Goal: Information Seeking & Learning: Learn about a topic

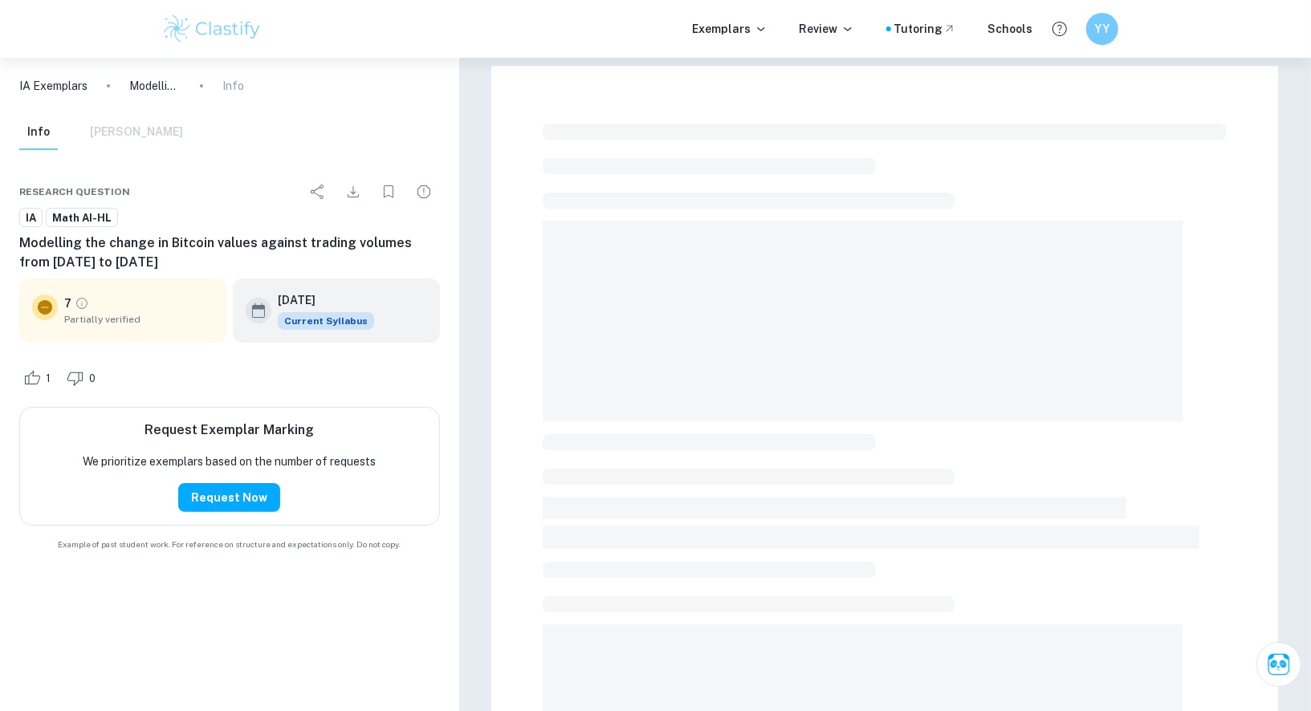
click at [228, 24] on img at bounding box center [212, 29] width 102 height 32
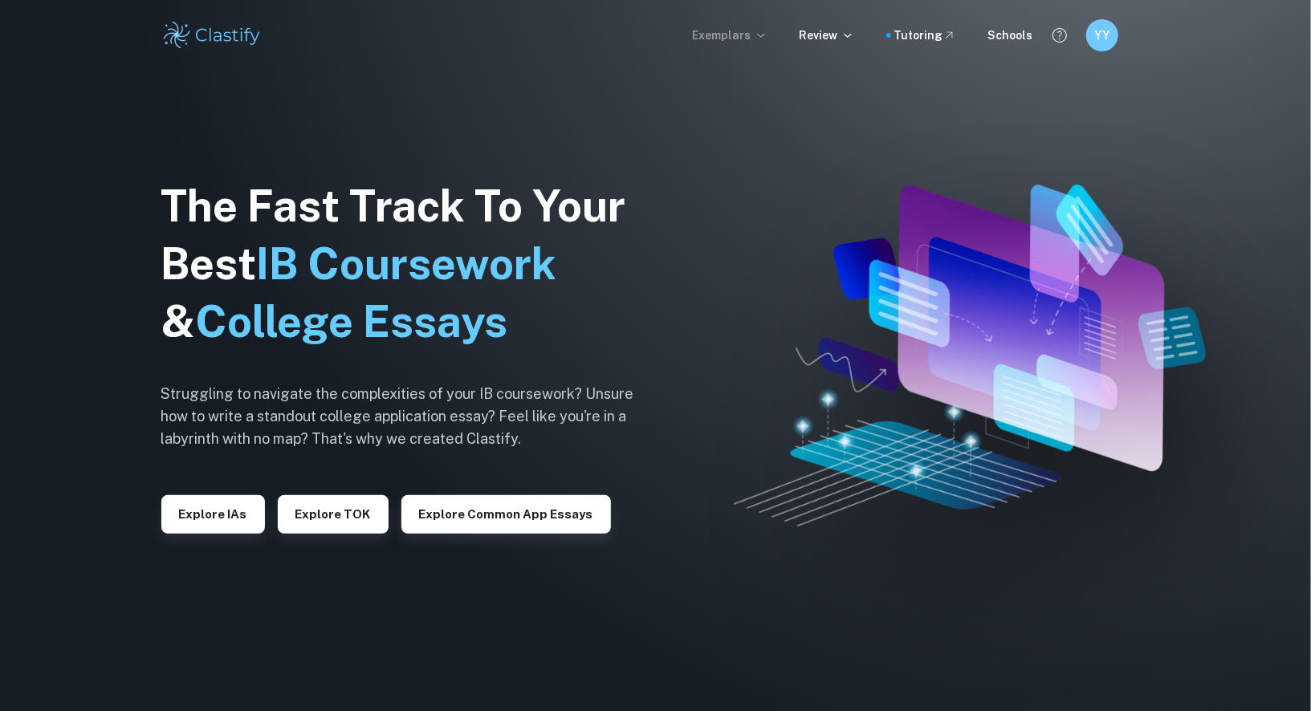
click at [767, 39] on icon at bounding box center [760, 35] width 13 height 13
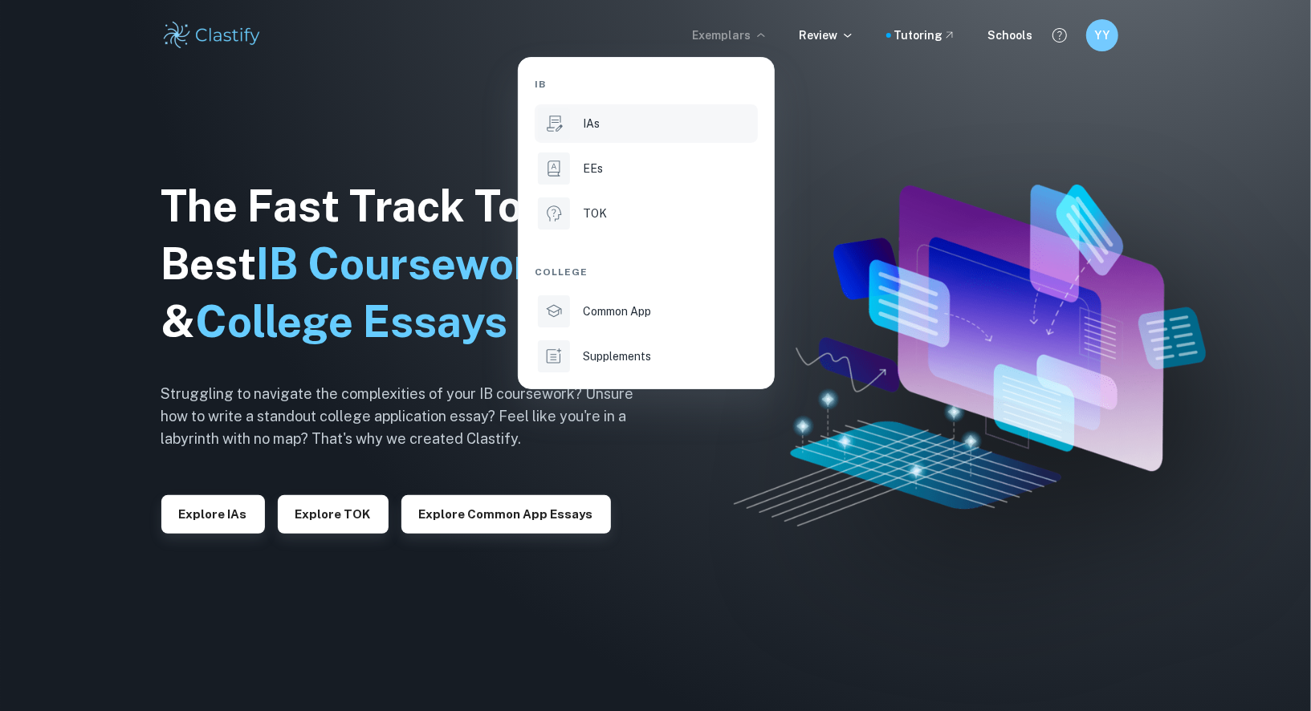
click at [587, 108] on li "IAs" at bounding box center [646, 123] width 223 height 39
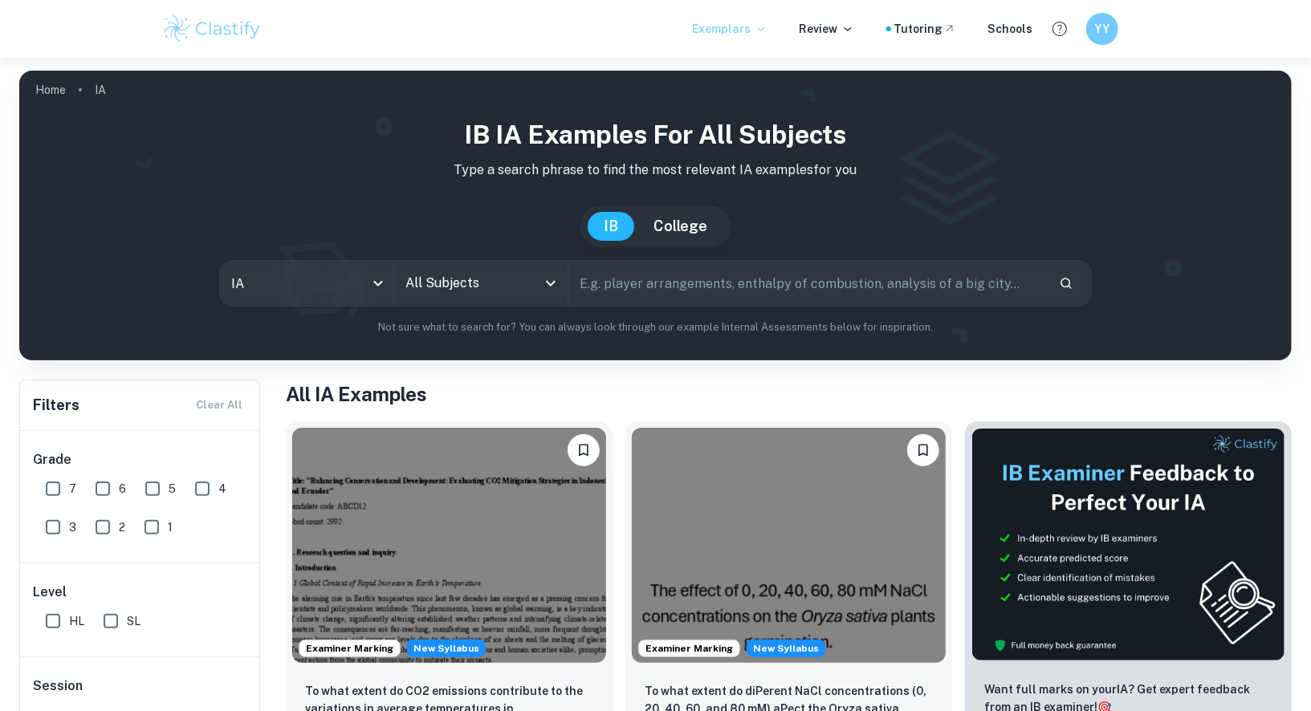
scroll to position [179, 0]
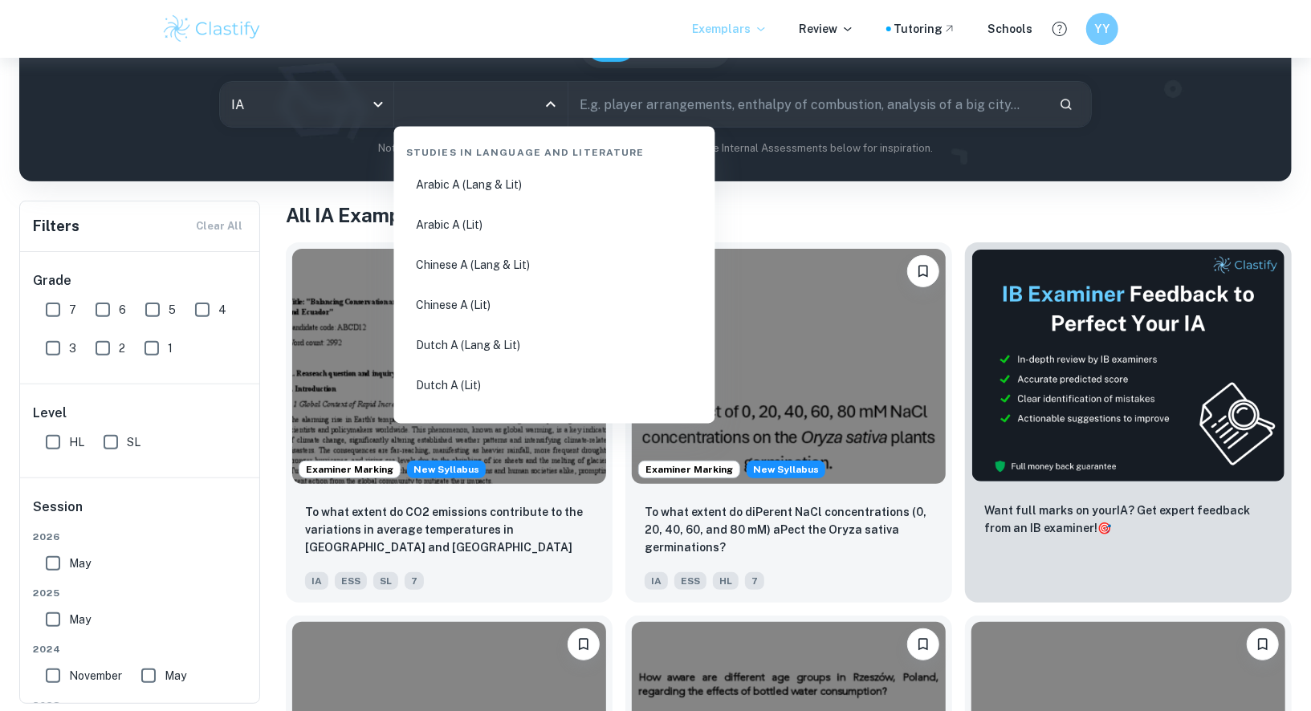
click at [452, 119] on input "All Subjects" at bounding box center [468, 104] width 135 height 31
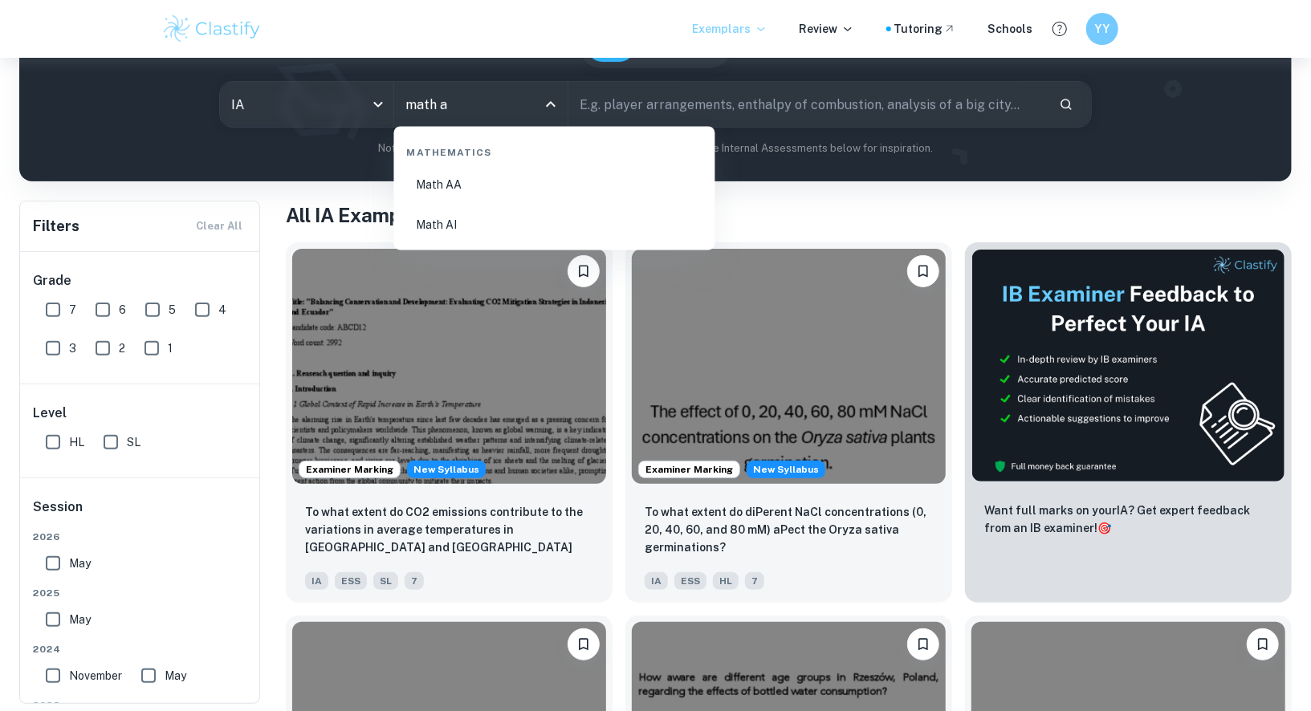
type input "math ai"
click at [447, 188] on li "Math AI" at bounding box center [555, 185] width 308 height 37
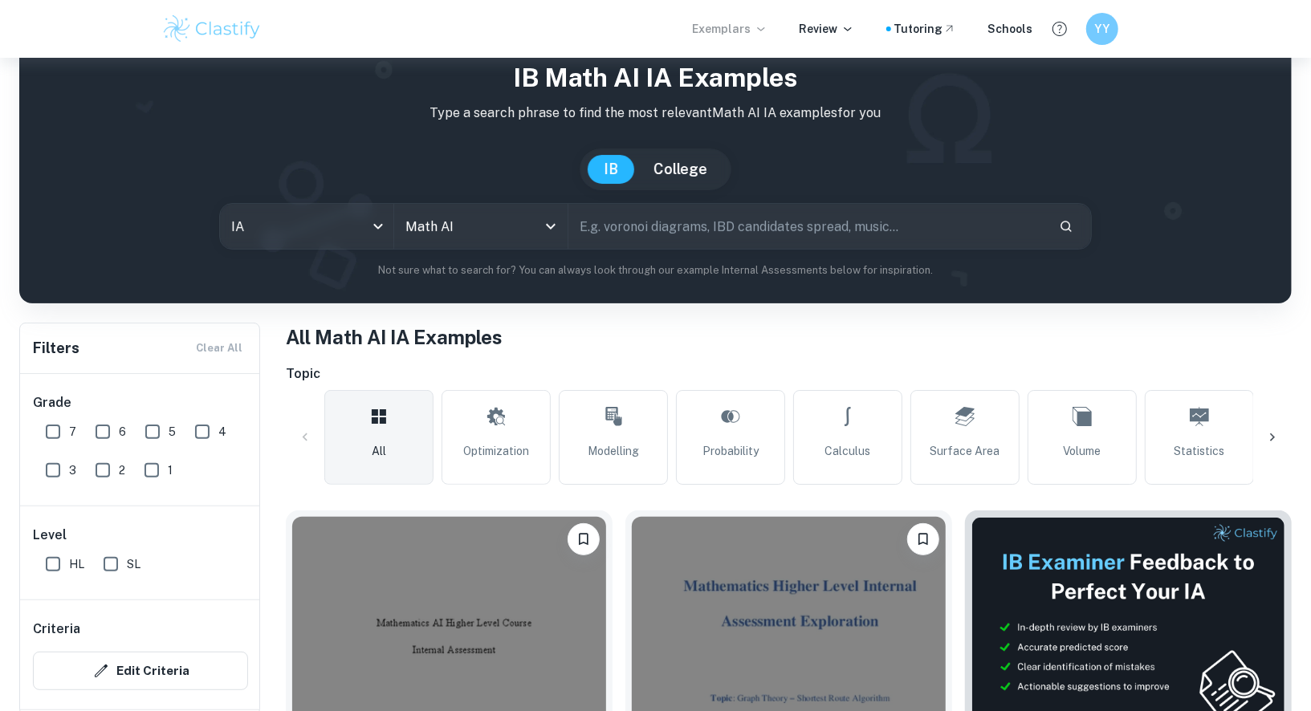
scroll to position [80, 0]
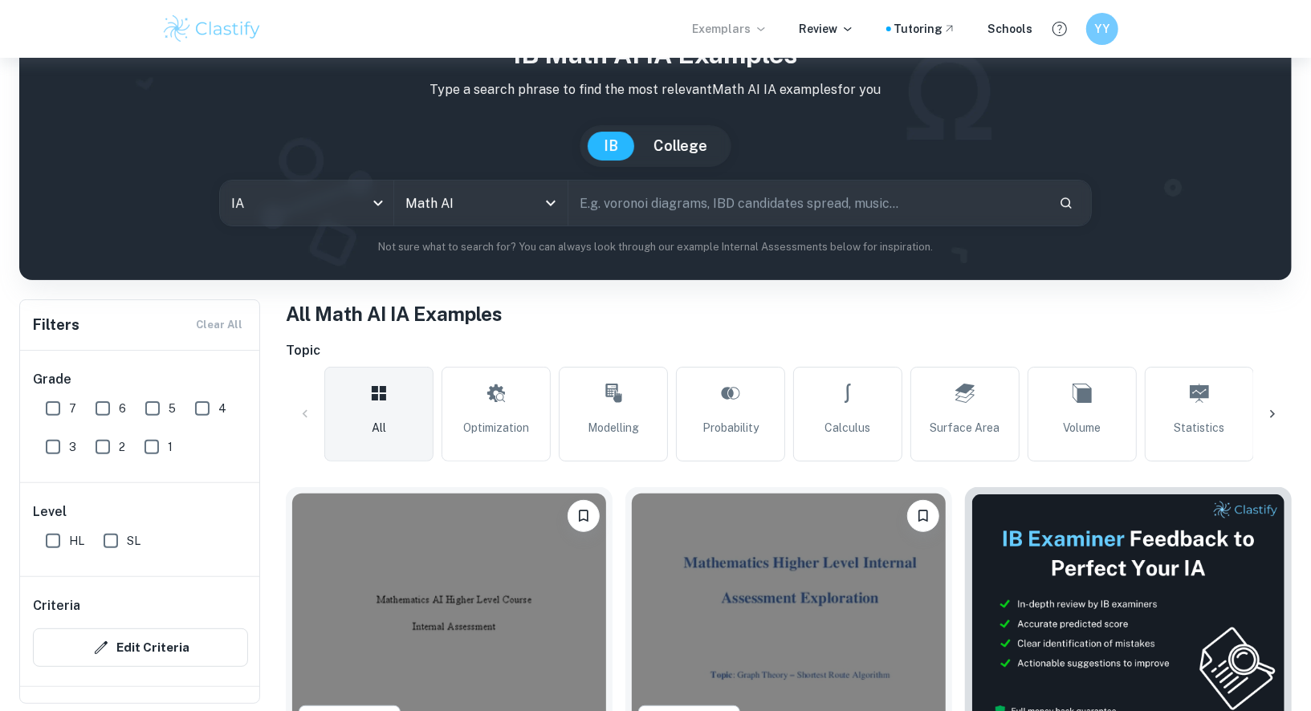
click at [620, 214] on input "text" at bounding box center [807, 203] width 478 height 45
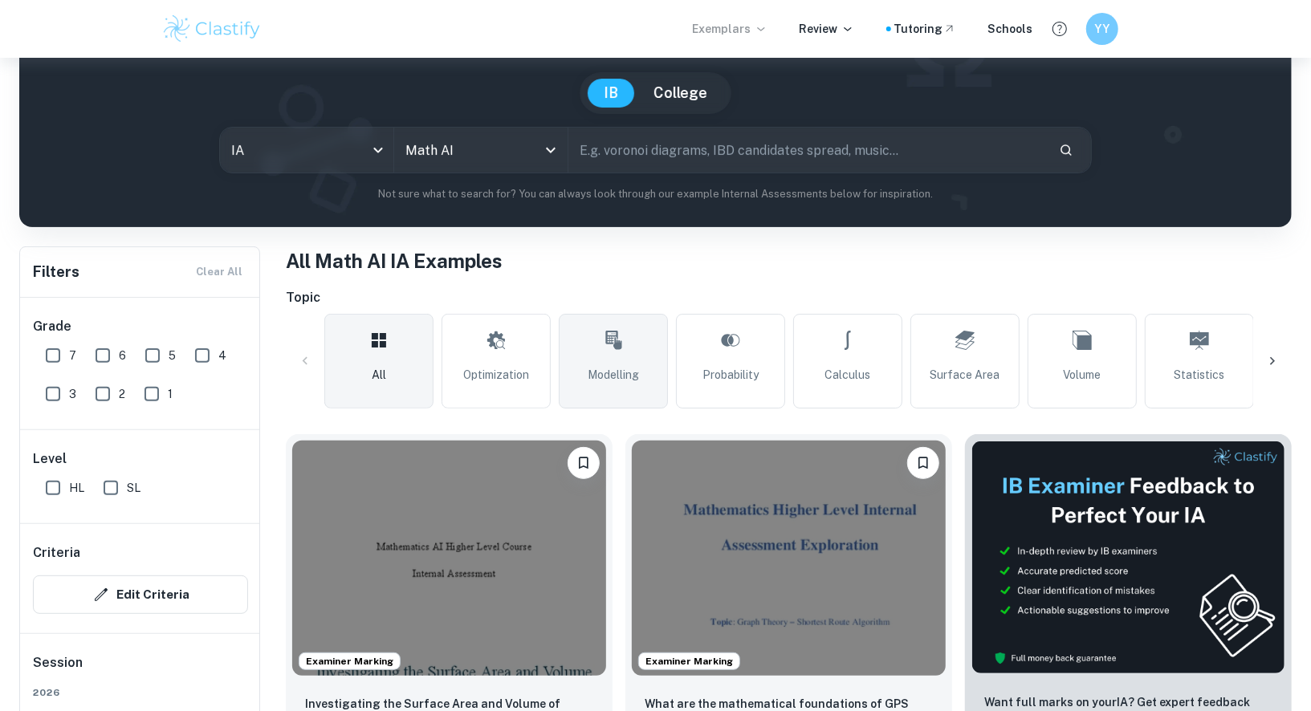
scroll to position [156, 0]
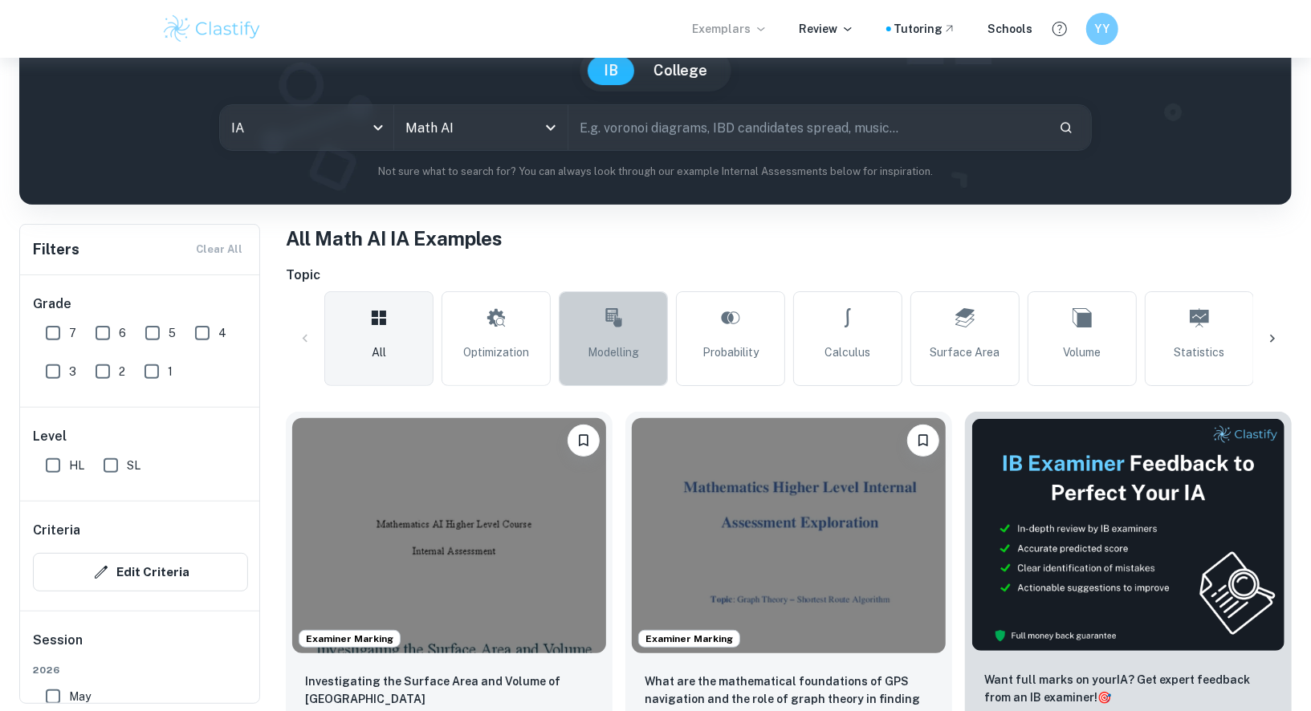
click at [616, 344] on span "Modelling" at bounding box center [613, 353] width 51 height 18
type input "Modelling"
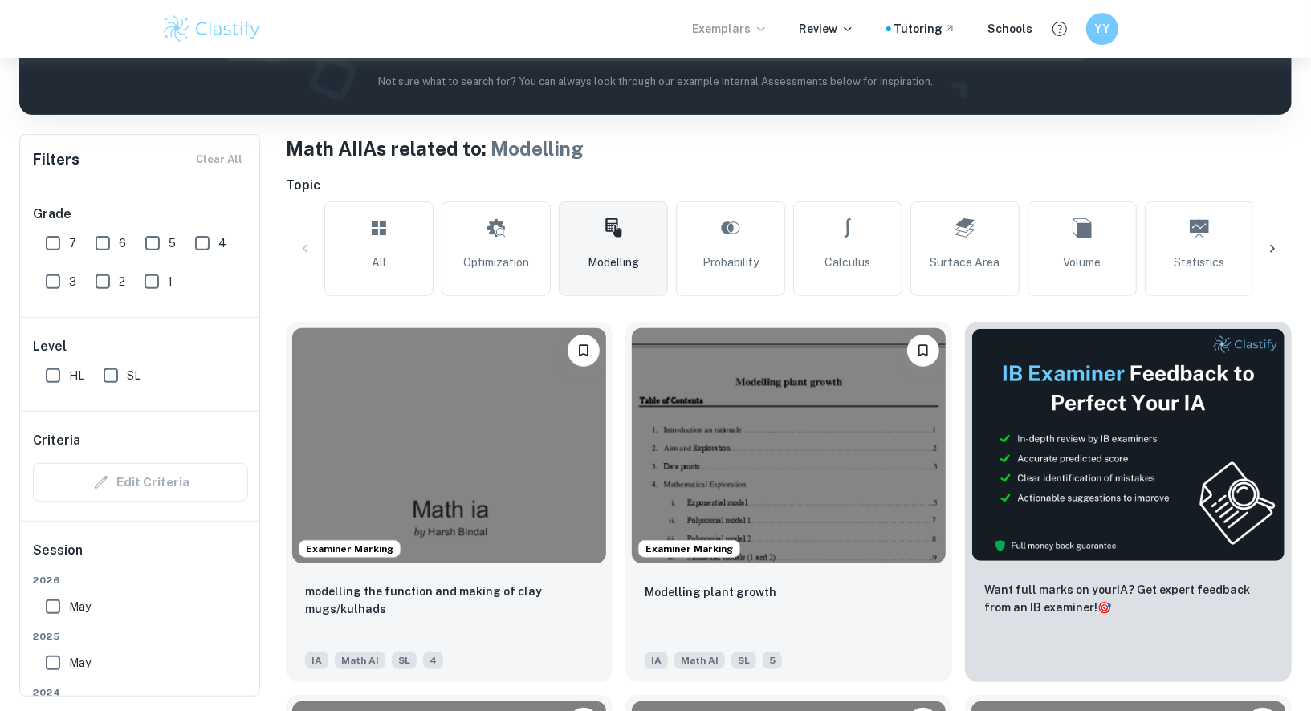
scroll to position [303, 0]
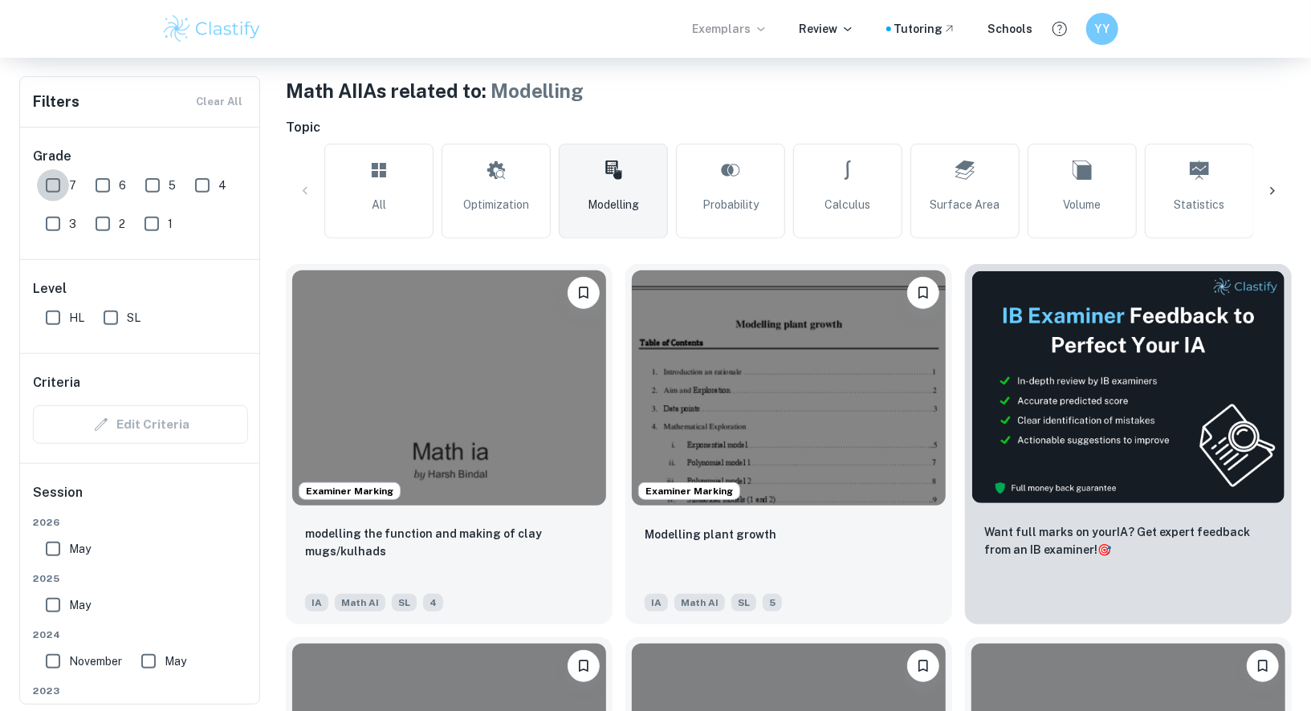
click at [54, 178] on input "7" at bounding box center [53, 185] width 32 height 32
checkbox input "true"
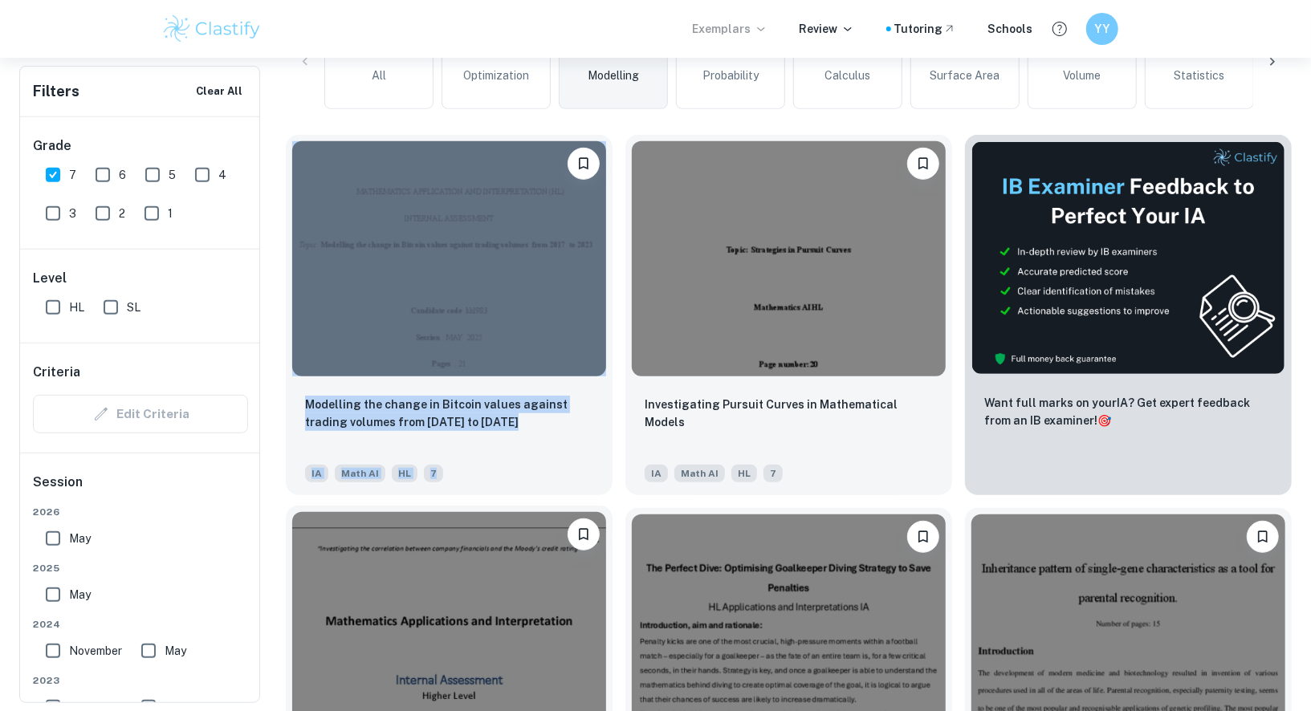
scroll to position [589, 0]
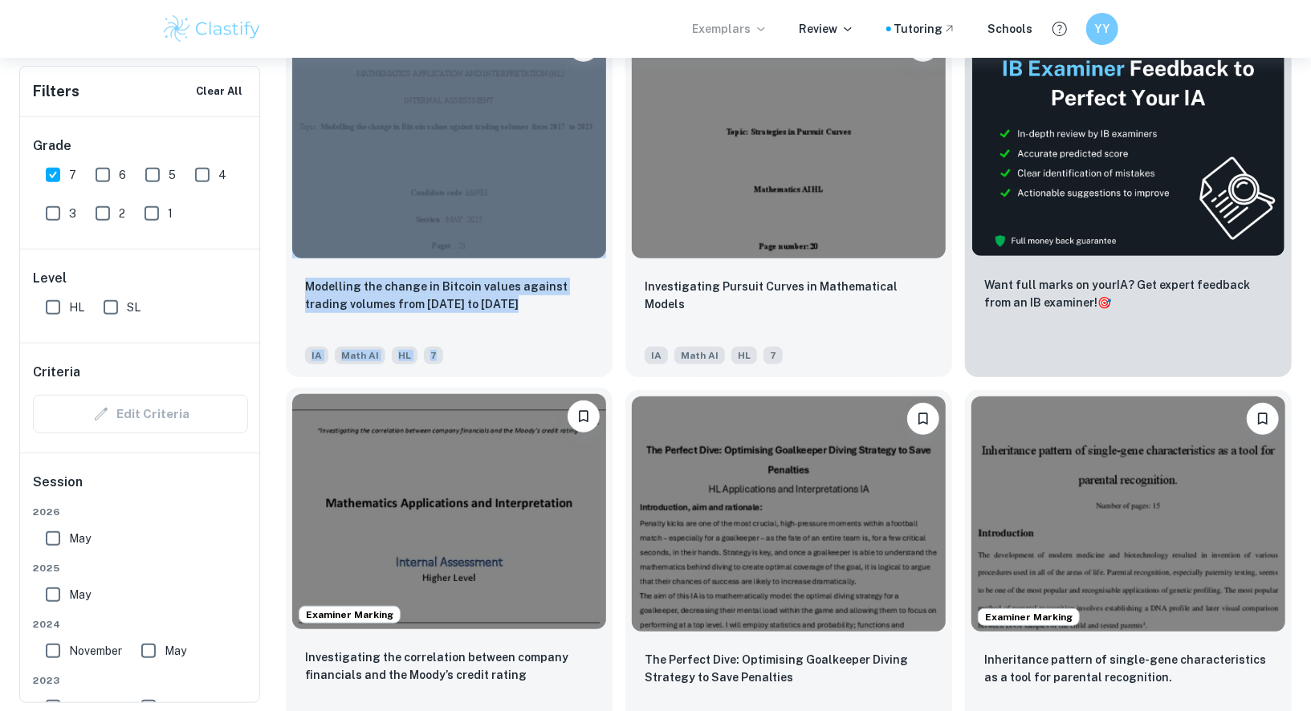
click at [439, 653] on p "Investigating the correlation between company financials and the Moody’s credit…" at bounding box center [449, 666] width 288 height 35
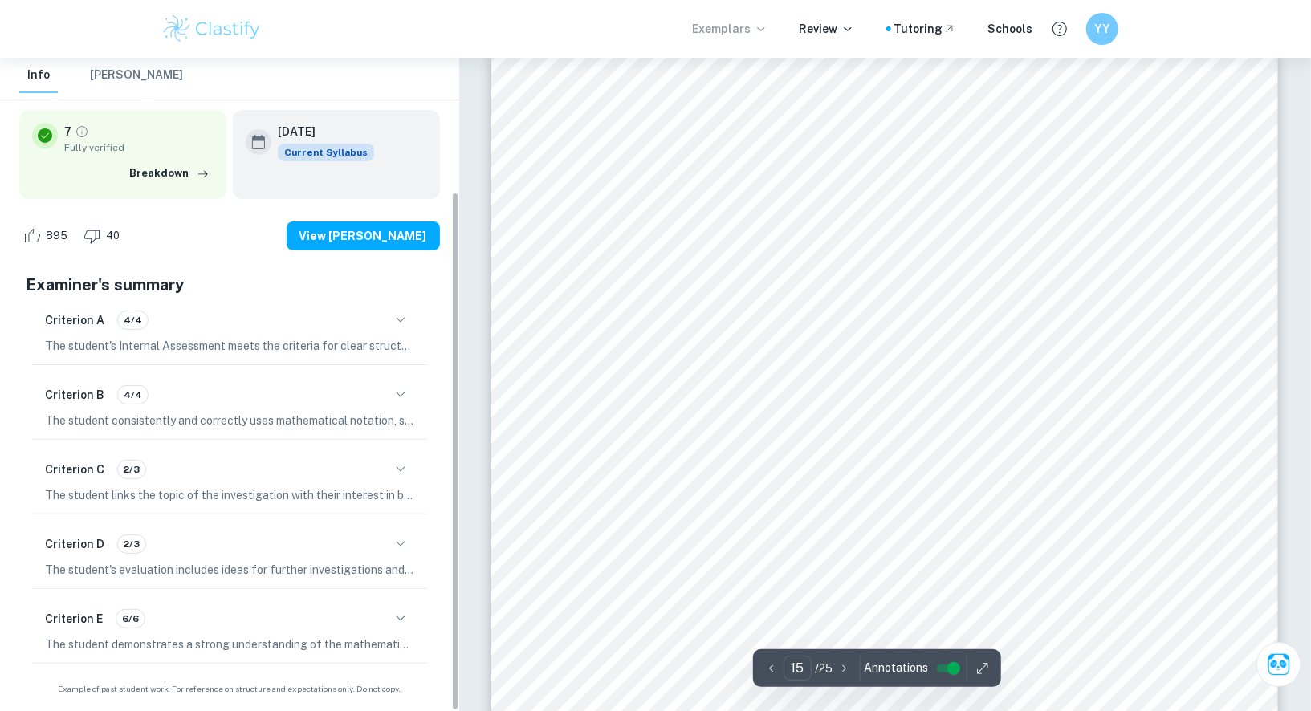
scroll to position [16279, 0]
type input "17"
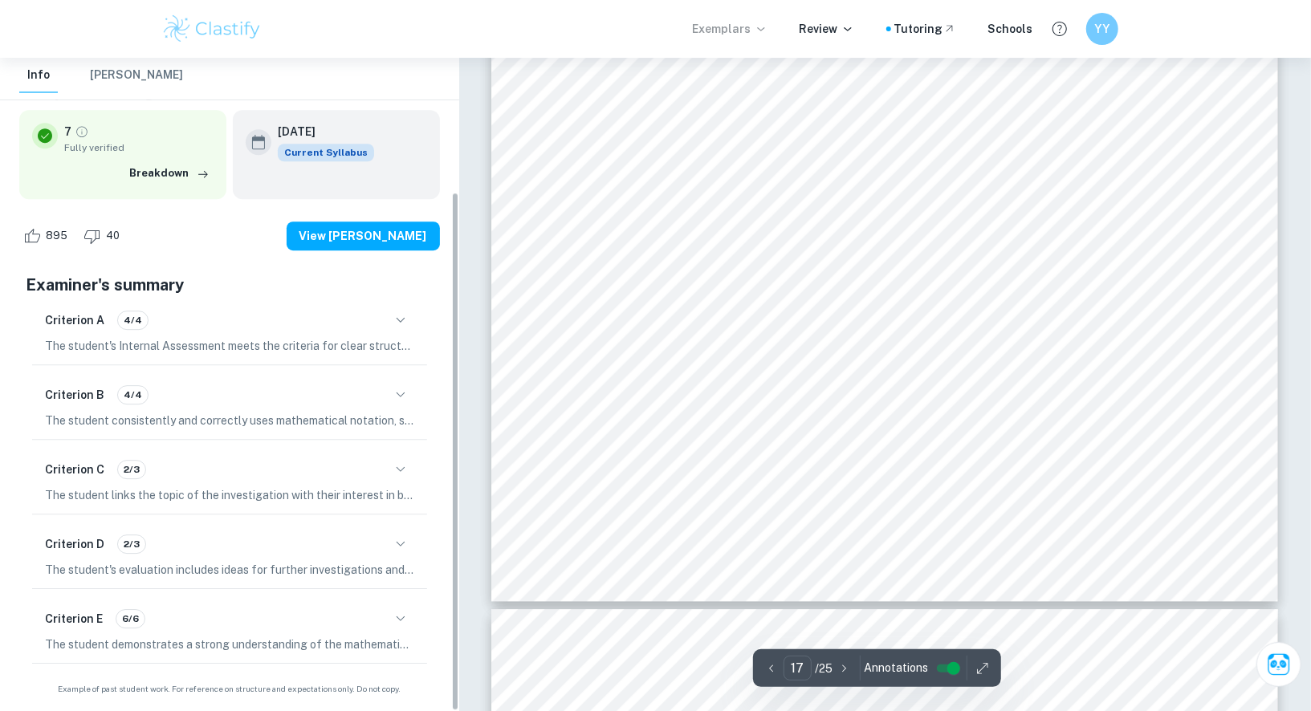
scroll to position [18754, 0]
